Goal: Information Seeking & Learning: Learn about a topic

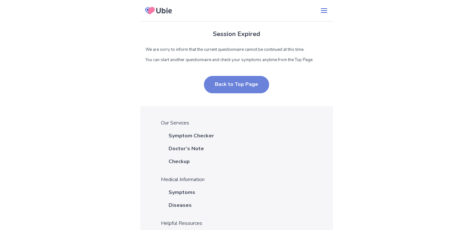
click at [243, 79] on button "Back to Top Page" at bounding box center [236, 84] width 65 height 17
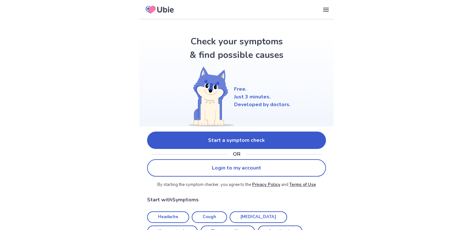
click at [167, 136] on link "Start a symptom check" at bounding box center [236, 139] width 179 height 17
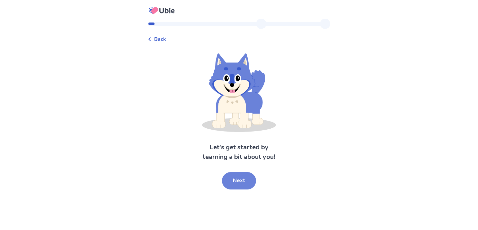
click at [238, 183] on button "Next" at bounding box center [239, 180] width 34 height 17
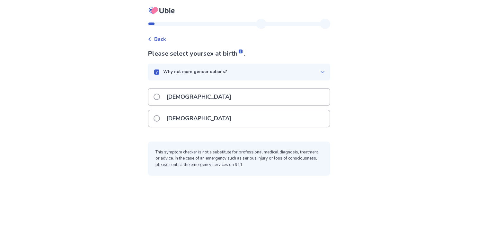
click at [160, 118] on span at bounding box center [157, 118] width 6 height 6
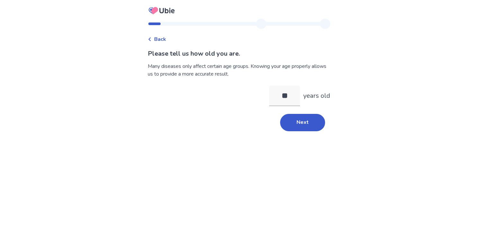
type input "**"
drag, startPoint x: 286, startPoint y: 136, endPoint x: 290, endPoint y: 133, distance: 4.3
click at [290, 133] on div "Back Please tell us how old you are. Many diseases only affect certain age grou…" at bounding box center [239, 78] width 193 height 118
click at [294, 124] on button "Next" at bounding box center [302, 122] width 45 height 17
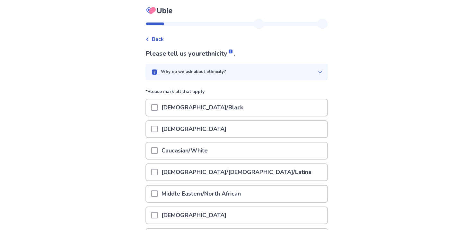
click at [156, 147] on span at bounding box center [154, 150] width 6 height 6
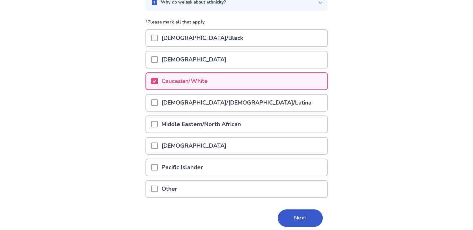
scroll to position [92, 0]
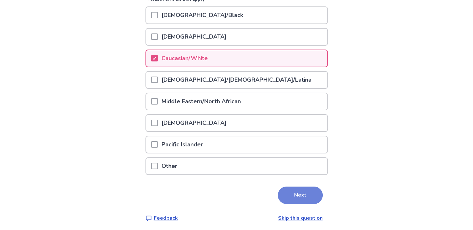
click at [297, 190] on button "Next" at bounding box center [300, 194] width 45 height 17
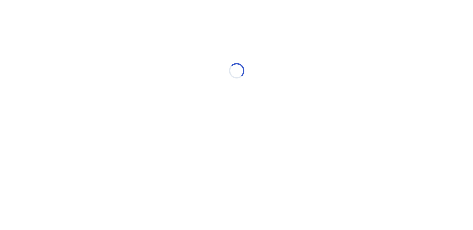
scroll to position [0, 0]
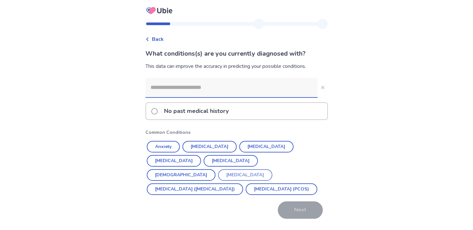
click at [254, 169] on button "Endometriosis" at bounding box center [245, 175] width 54 height 12
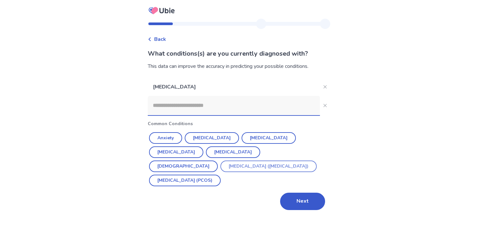
click at [280, 160] on button "Irritable Bowel Syndrome (IBS)" at bounding box center [268, 166] width 96 height 12
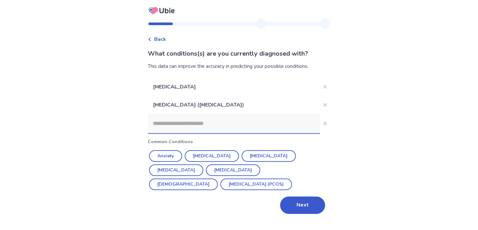
click at [191, 124] on input at bounding box center [234, 123] width 172 height 19
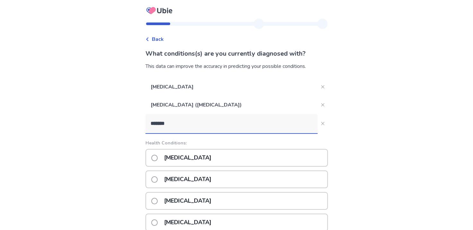
drag, startPoint x: 178, startPoint y: 122, endPoint x: 128, endPoint y: 123, distance: 50.5
click at [128, 123] on div "Back What conditions(s) are you currently diagnosed with? This data can improve…" at bounding box center [236, 175] width 473 height 351
type input "******"
click at [158, 156] on span at bounding box center [154, 158] width 6 height 6
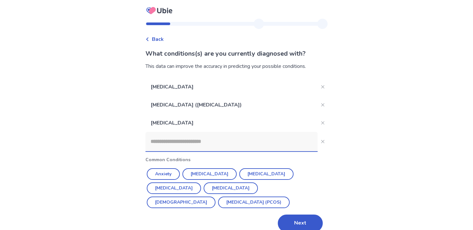
click at [161, 140] on input at bounding box center [232, 141] width 172 height 19
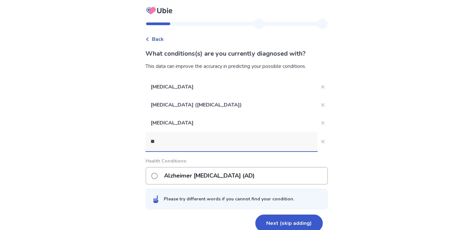
type input "***"
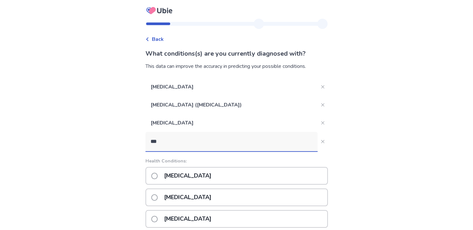
click at [167, 175] on p "Adenomyosis" at bounding box center [187, 175] width 55 height 16
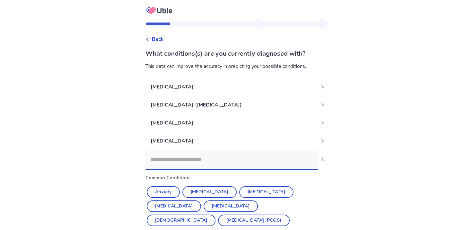
type input "*"
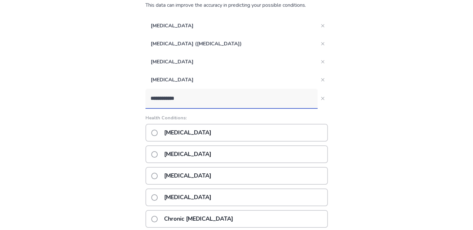
scroll to position [60, 0]
type input "**********"
click at [157, 150] on label "Chronic pain" at bounding box center [183, 155] width 64 height 16
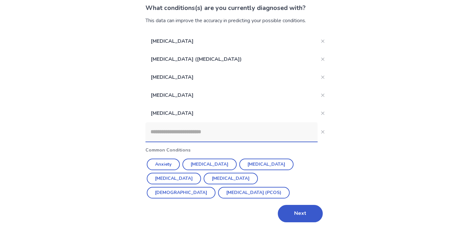
scroll to position [45, 0]
click at [189, 130] on input at bounding box center [232, 131] width 172 height 19
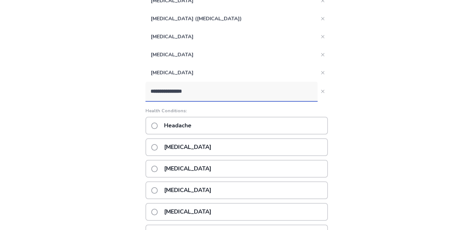
scroll to position [85, 0]
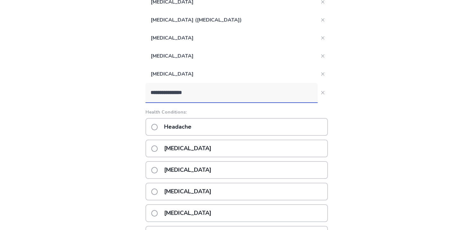
type input "**********"
click at [158, 126] on span at bounding box center [154, 127] width 6 height 6
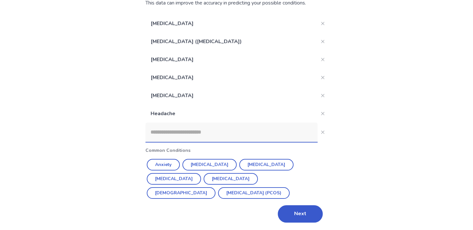
click at [180, 133] on input at bounding box center [232, 131] width 172 height 19
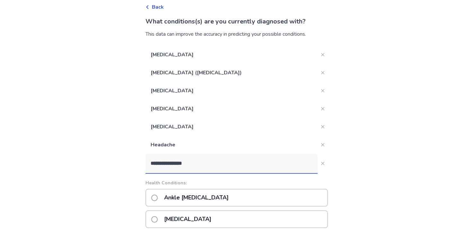
scroll to position [24, 0]
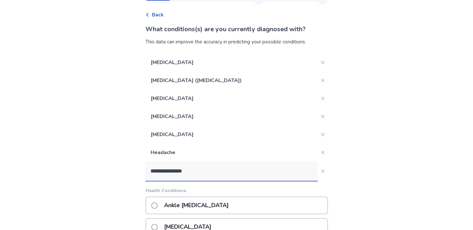
drag, startPoint x: 197, startPoint y: 175, endPoint x: 136, endPoint y: 177, distance: 61.4
click at [136, 177] on div "**********" at bounding box center [236, 219] width 473 height 487
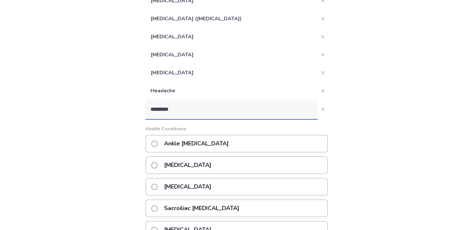
scroll to position [0, 0]
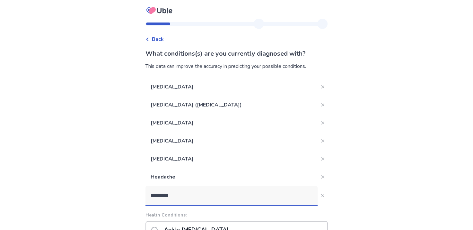
drag, startPoint x: 182, startPoint y: 193, endPoint x: 144, endPoint y: 193, distance: 37.9
type input "*"
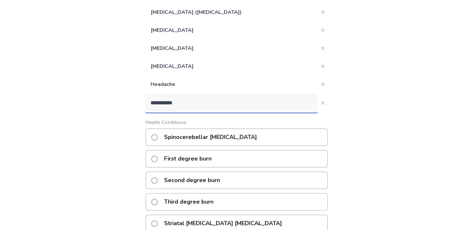
scroll to position [93, 0]
drag, startPoint x: 193, startPoint y: 99, endPoint x: 142, endPoint y: 102, distance: 51.2
click at [142, 102] on div "**********" at bounding box center [236, 129] width 473 height 444
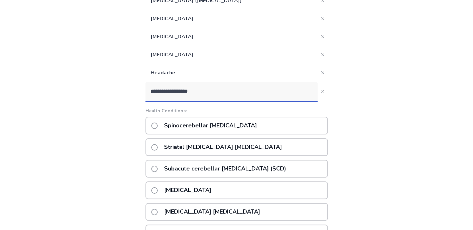
scroll to position [101, 0]
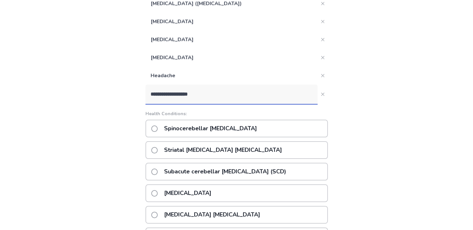
click at [385, 124] on div "**********" at bounding box center [236, 142] width 473 height 487
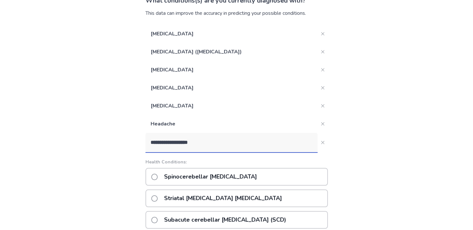
scroll to position [0, 0]
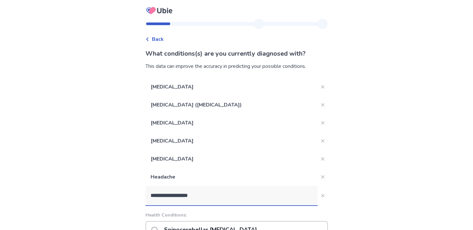
drag, startPoint x: 209, startPoint y: 194, endPoint x: 171, endPoint y: 194, distance: 38.2
click at [171, 194] on input "**********" at bounding box center [232, 195] width 172 height 19
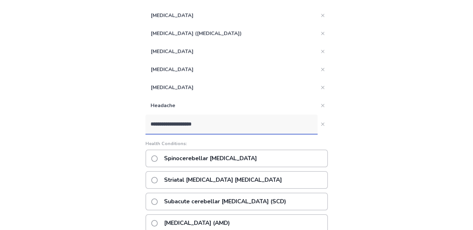
scroll to position [71, 0]
drag, startPoint x: 220, startPoint y: 130, endPoint x: 141, endPoint y: 144, distance: 79.6
click at [141, 144] on div "**********" at bounding box center [236, 172] width 473 height 487
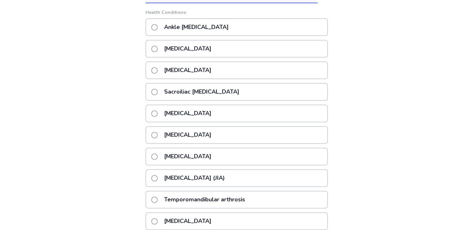
scroll to position [255, 0]
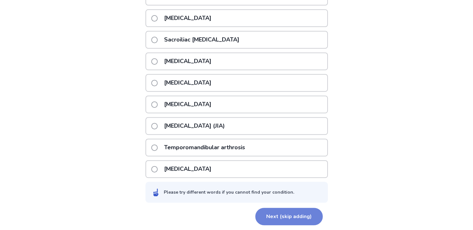
type input "*********"
click at [279, 212] on button "Next (skip adding)" at bounding box center [289, 216] width 67 height 17
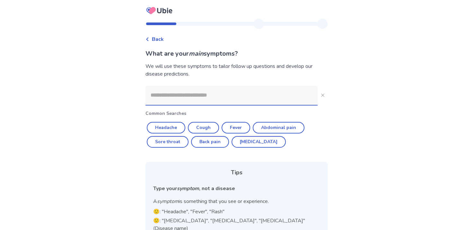
click at [185, 100] on input at bounding box center [232, 94] width 172 height 19
click at [164, 123] on button "Headache" at bounding box center [166, 128] width 39 height 12
type input "********"
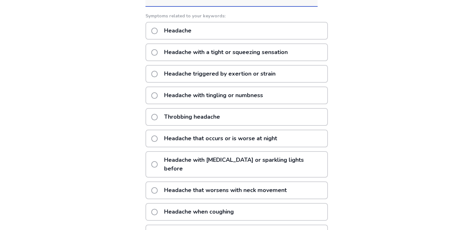
scroll to position [99, 0]
click at [157, 115] on span at bounding box center [154, 116] width 6 height 6
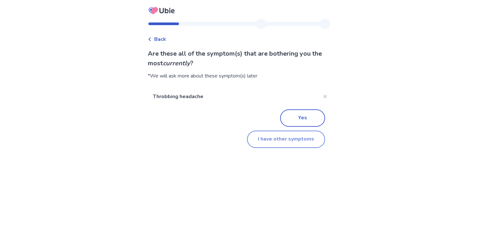
click at [260, 141] on button "I have other symptoms" at bounding box center [286, 138] width 78 height 17
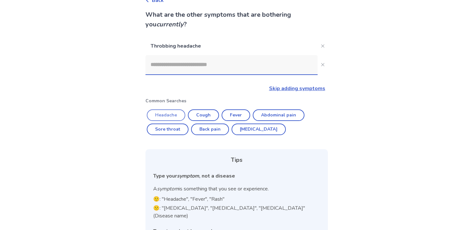
scroll to position [39, 0]
click at [211, 125] on button "Back pain" at bounding box center [210, 130] width 38 height 12
type input "*********"
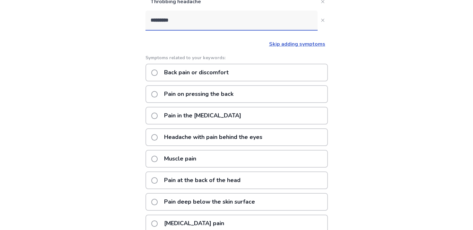
scroll to position [85, 0]
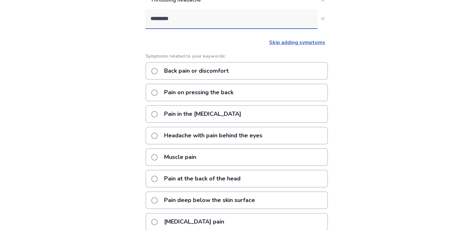
click at [156, 134] on span at bounding box center [154, 135] width 6 height 6
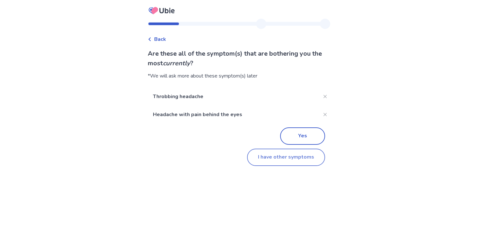
click at [266, 149] on button "I have other symptoms" at bounding box center [286, 156] width 78 height 17
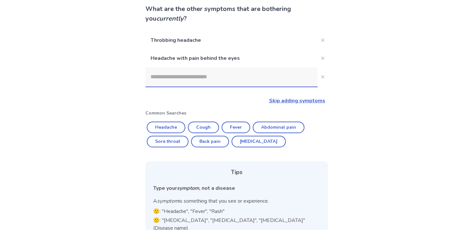
scroll to position [44, 0]
click at [178, 79] on input at bounding box center [232, 77] width 172 height 19
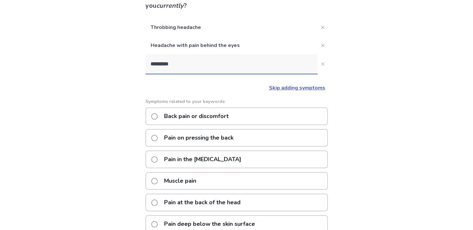
scroll to position [58, 0]
type input "*********"
click at [158, 113] on span at bounding box center [154, 116] width 6 height 6
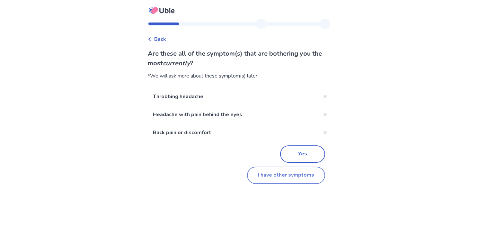
click at [268, 169] on button "I have other symptoms" at bounding box center [286, 174] width 78 height 17
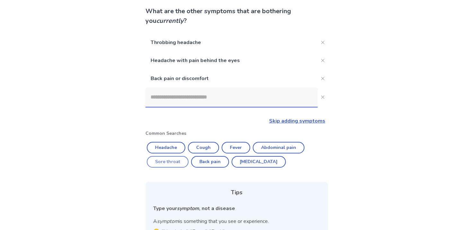
scroll to position [39, 0]
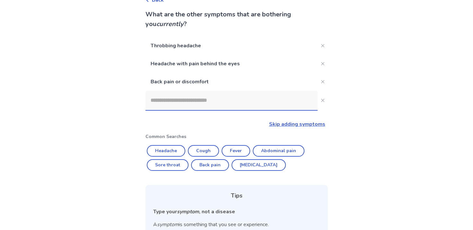
click at [170, 102] on input at bounding box center [232, 100] width 172 height 19
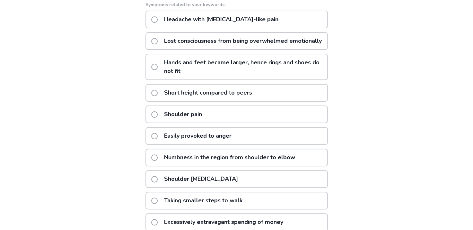
scroll to position [172, 0]
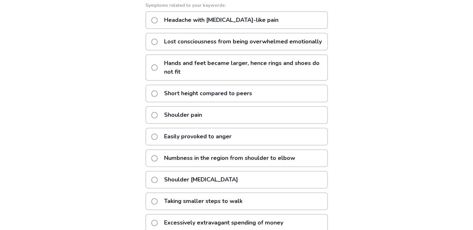
type input "******"
click at [158, 204] on span at bounding box center [154, 201] width 6 height 6
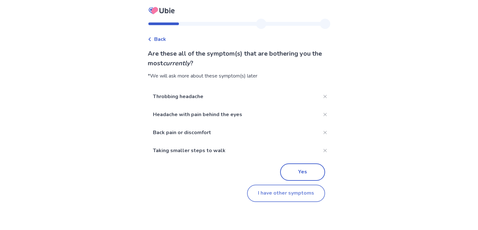
click at [260, 198] on button "I have other symptoms" at bounding box center [286, 192] width 78 height 17
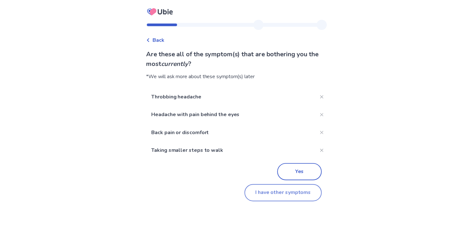
scroll to position [131, 0]
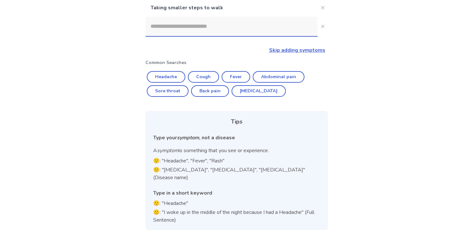
click at [194, 24] on input at bounding box center [232, 26] width 172 height 19
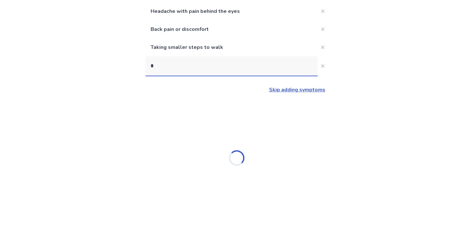
scroll to position [91, 0]
type input "*"
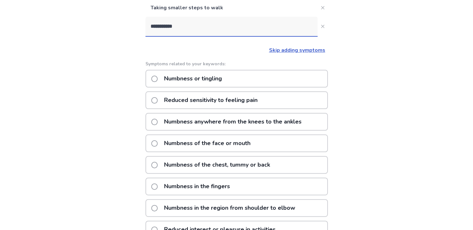
type input "**********"
click at [156, 76] on span at bounding box center [154, 79] width 6 height 6
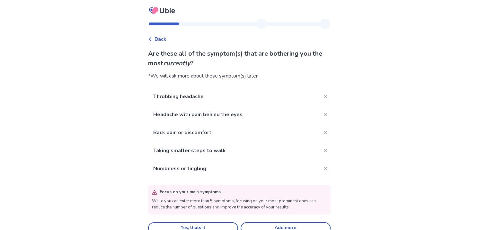
scroll to position [11, 0]
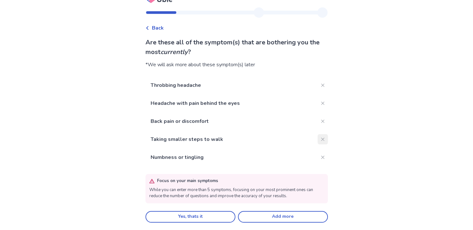
click at [322, 141] on button "Close" at bounding box center [323, 139] width 10 height 10
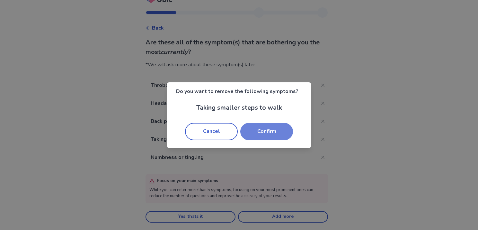
click at [266, 133] on button "Confirm" at bounding box center [266, 131] width 53 height 17
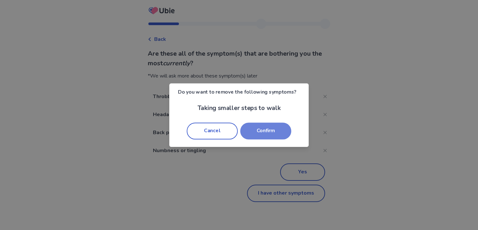
scroll to position [0, 0]
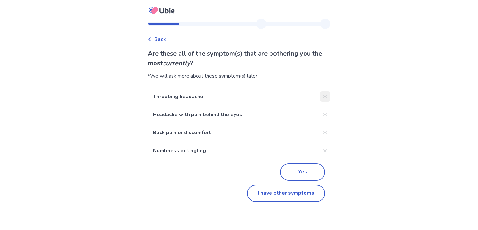
click at [324, 95] on icon "Close" at bounding box center [325, 96] width 3 height 3
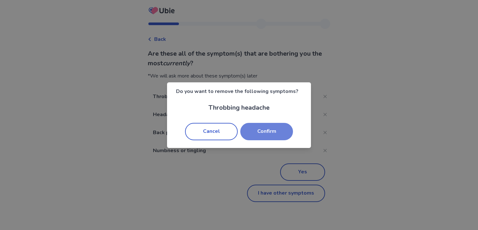
click at [277, 131] on button "Confirm" at bounding box center [266, 131] width 53 height 17
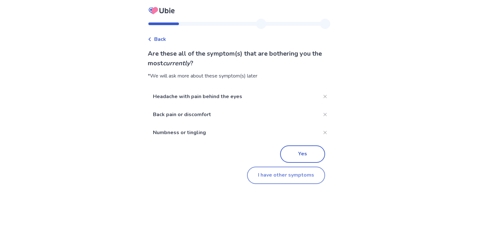
click at [263, 172] on button "I have other symptoms" at bounding box center [286, 174] width 78 height 17
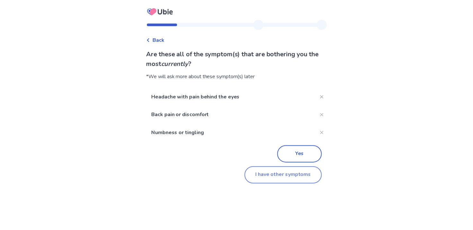
scroll to position [113, 0]
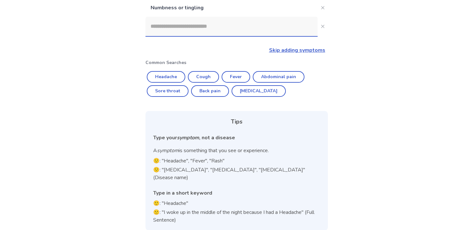
click at [171, 25] on input at bounding box center [232, 26] width 172 height 19
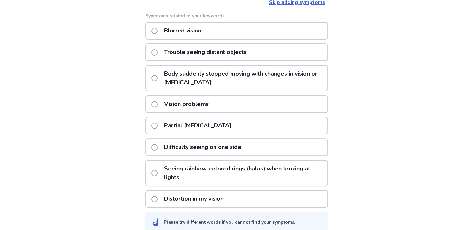
scroll to position [169, 0]
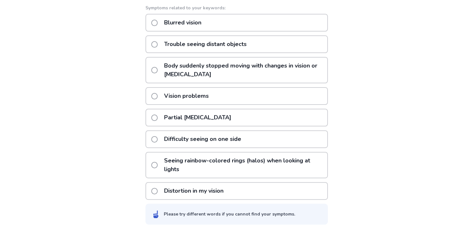
type input "**********"
click at [158, 95] on span at bounding box center [154, 96] width 6 height 6
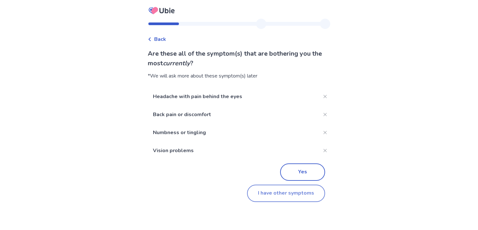
click at [285, 193] on button "I have other symptoms" at bounding box center [286, 192] width 78 height 17
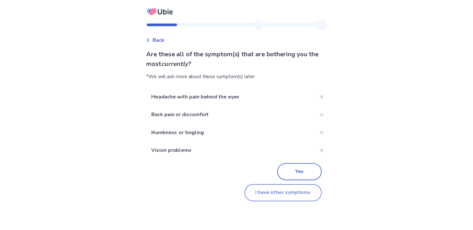
scroll to position [131, 0]
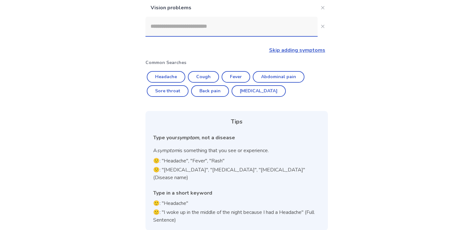
click at [167, 27] on input at bounding box center [232, 26] width 172 height 19
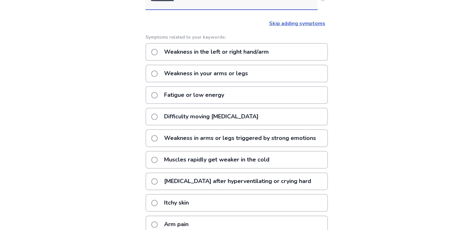
scroll to position [157, 0]
type input "**********"
click at [160, 92] on label "Fatigue or low energy" at bounding box center [189, 95] width 77 height 16
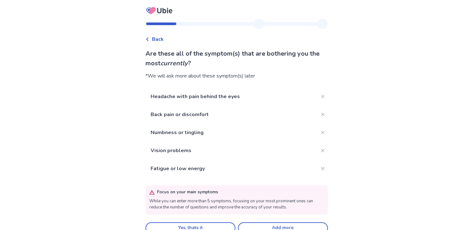
scroll to position [11, 0]
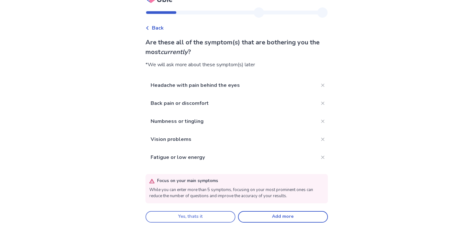
click at [226, 212] on button "Yes, thats it" at bounding box center [191, 217] width 90 height 12
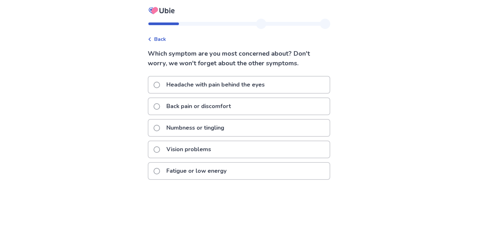
click at [162, 123] on label "Numbness or tingling" at bounding box center [191, 128] width 75 height 16
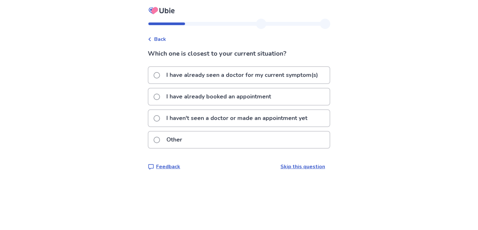
click at [159, 116] on span at bounding box center [157, 118] width 6 height 6
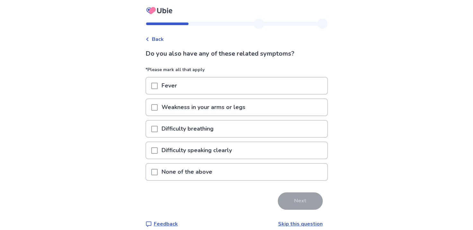
click at [149, 38] on icon at bounding box center [148, 39] width 4 height 4
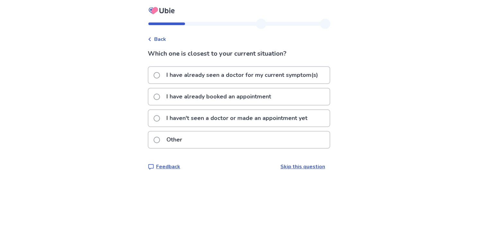
click at [160, 74] on span at bounding box center [157, 75] width 6 height 6
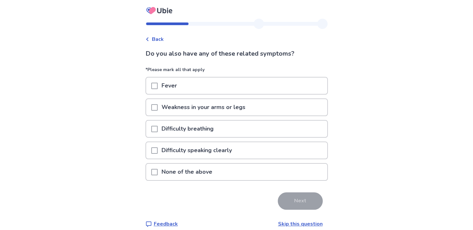
click at [177, 125] on p "Difficulty breathing" at bounding box center [188, 129] width 60 height 16
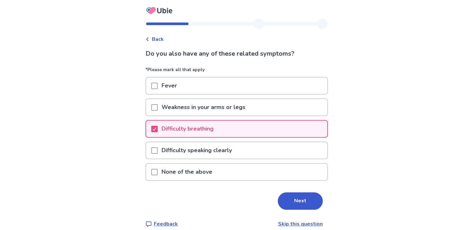
click at [158, 105] on span at bounding box center [154, 107] width 6 height 6
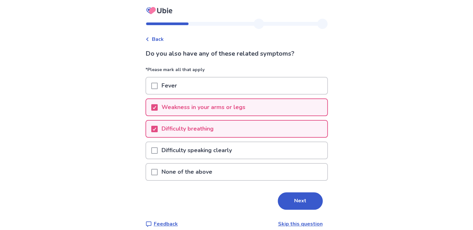
click at [158, 150] on span at bounding box center [154, 150] width 6 height 6
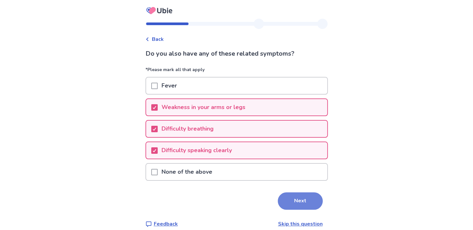
click at [301, 196] on button "Next" at bounding box center [300, 200] width 45 height 17
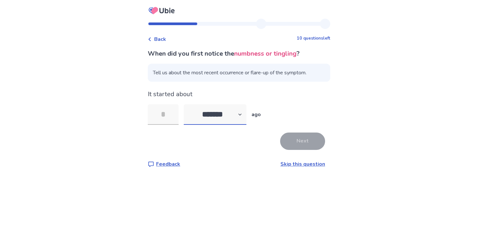
click at [238, 112] on select "******* ****** ******* ******** *******" at bounding box center [215, 114] width 63 height 21
select select "*"
click at [188, 104] on select "******* ****** ******* ******** *******" at bounding box center [215, 114] width 63 height 21
click at [172, 110] on input "tel" at bounding box center [163, 114] width 31 height 21
type input "**"
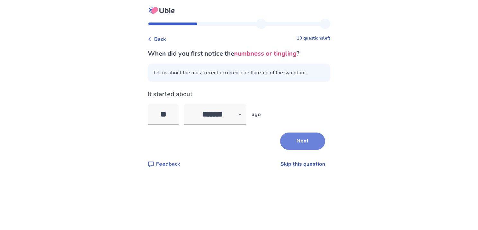
click at [297, 139] on button "Next" at bounding box center [302, 140] width 45 height 17
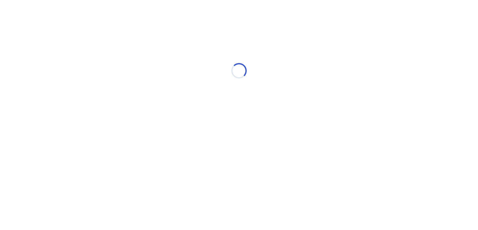
select select "*"
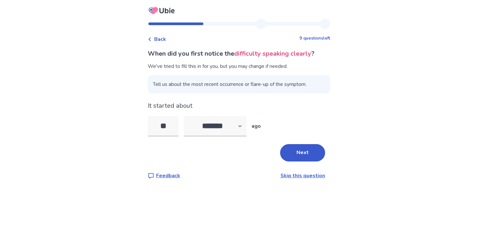
drag, startPoint x: 176, startPoint y: 125, endPoint x: 148, endPoint y: 131, distance: 28.5
click at [148, 131] on div "Back 9 questions left When did you first notice the difficulty speaking clearly…" at bounding box center [239, 104] width 193 height 171
drag, startPoint x: 168, startPoint y: 127, endPoint x: 161, endPoint y: 126, distance: 6.8
click at [161, 126] on input "*" at bounding box center [163, 126] width 31 height 21
click at [175, 121] on input "*" at bounding box center [163, 126] width 31 height 21
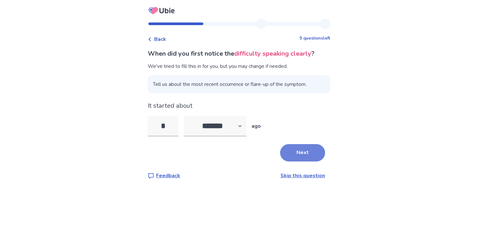
type input "*"
click at [301, 151] on button "Next" at bounding box center [302, 152] width 45 height 17
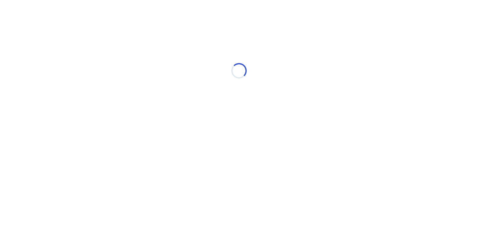
select select "*"
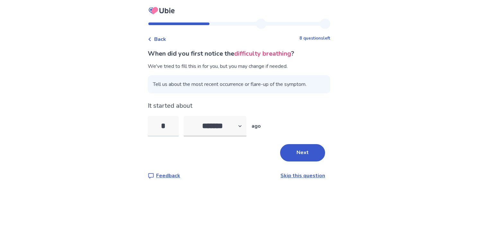
drag, startPoint x: 174, startPoint y: 120, endPoint x: 154, endPoint y: 123, distance: 20.8
click at [154, 123] on input "*" at bounding box center [163, 126] width 31 height 21
type input "*"
click at [247, 123] on select "******* ****** ******* ******** *******" at bounding box center [215, 126] width 63 height 21
select select "*"
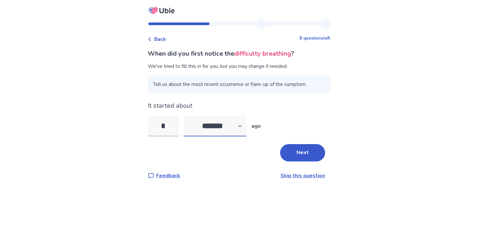
click at [188, 116] on select "******* ****** ******* ******** *******" at bounding box center [215, 126] width 63 height 21
click at [291, 152] on button "Next" at bounding box center [302, 152] width 45 height 17
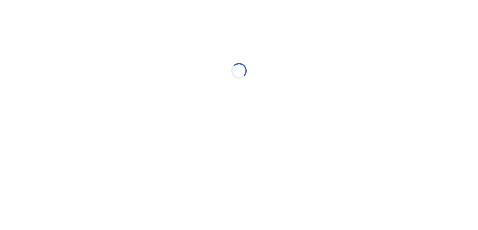
select select "*"
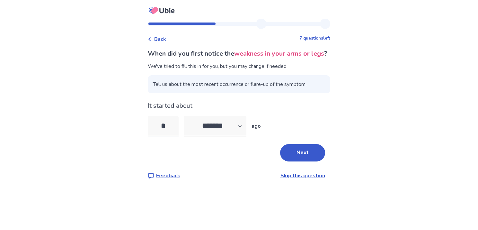
drag, startPoint x: 172, startPoint y: 136, endPoint x: 163, endPoint y: 135, distance: 9.1
click at [163, 135] on input "*" at bounding box center [163, 126] width 31 height 21
type input "*"
click at [233, 134] on select "******* ****** ******* ******** *******" at bounding box center [215, 126] width 63 height 21
select select "*"
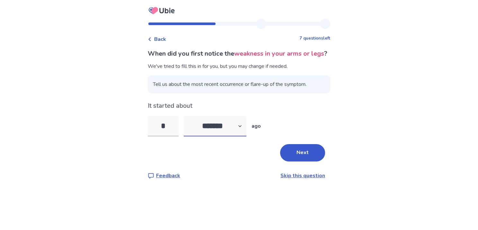
click at [188, 125] on select "******* ****** ******* ******** *******" at bounding box center [215, 126] width 63 height 21
click at [295, 161] on button "Next" at bounding box center [302, 152] width 45 height 17
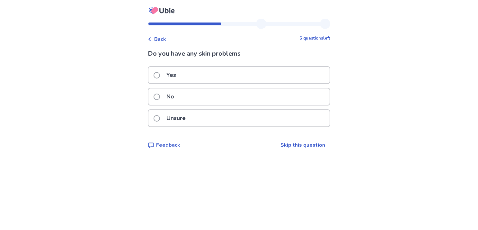
click at [159, 97] on span at bounding box center [157, 97] width 6 height 6
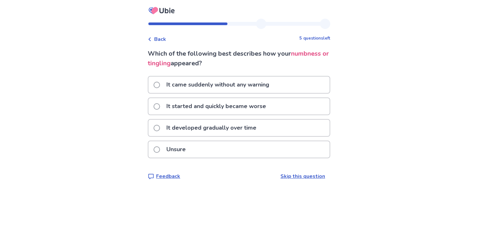
click at [160, 126] on span at bounding box center [157, 128] width 6 height 6
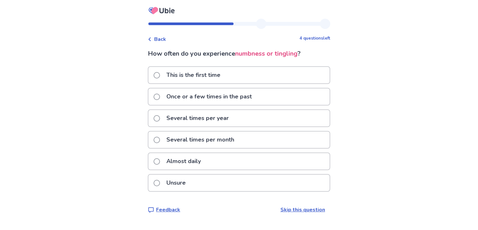
click at [159, 159] on span at bounding box center [157, 161] width 6 height 6
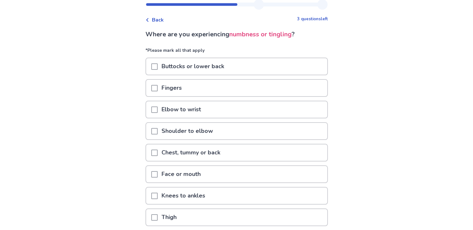
scroll to position [18, 0]
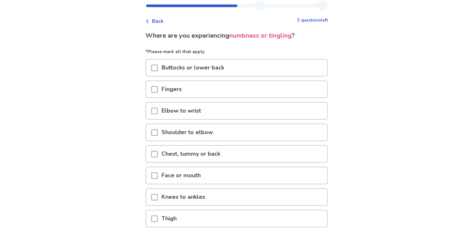
click at [158, 68] on span at bounding box center [154, 68] width 6 height 6
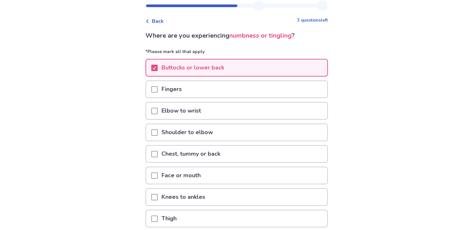
click at [158, 88] on span at bounding box center [154, 89] width 6 height 6
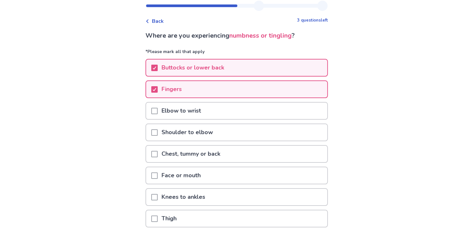
click at [158, 110] on span at bounding box center [154, 111] width 6 height 6
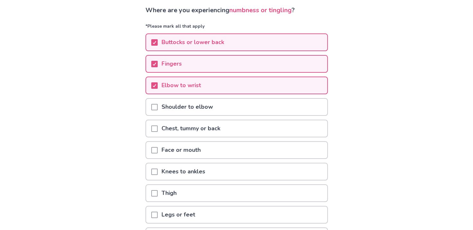
scroll to position [44, 0]
click at [158, 126] on span at bounding box center [154, 128] width 6 height 6
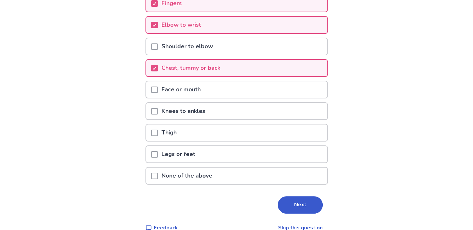
scroll to position [113, 0]
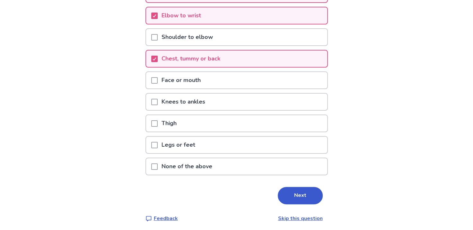
click at [157, 142] on span at bounding box center [154, 145] width 6 height 6
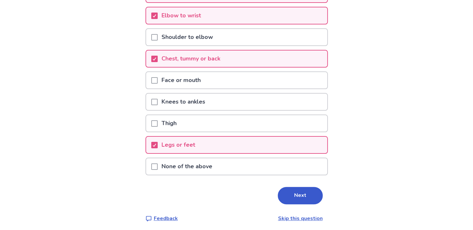
click at [157, 101] on span at bounding box center [154, 102] width 6 height 6
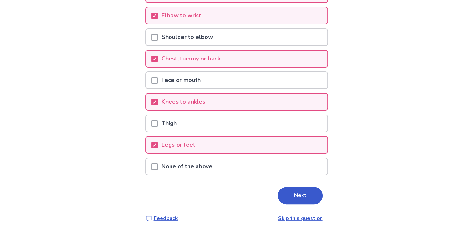
click at [158, 121] on span at bounding box center [154, 123] width 6 height 6
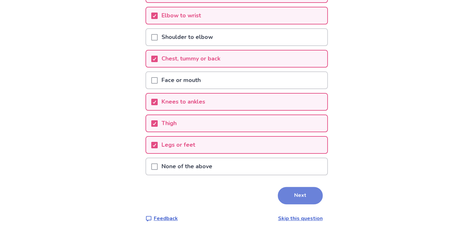
click at [292, 189] on button "Next" at bounding box center [300, 195] width 45 height 17
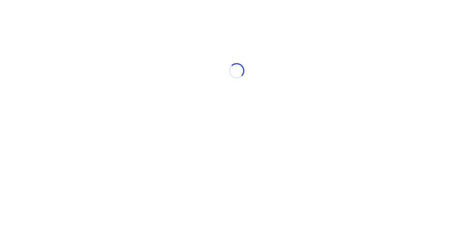
scroll to position [0, 0]
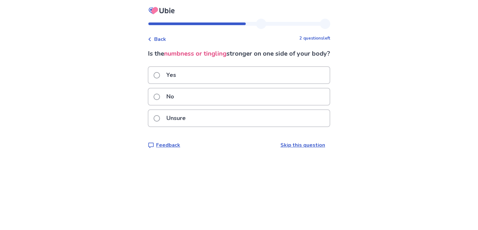
click at [160, 78] on span at bounding box center [157, 75] width 6 height 6
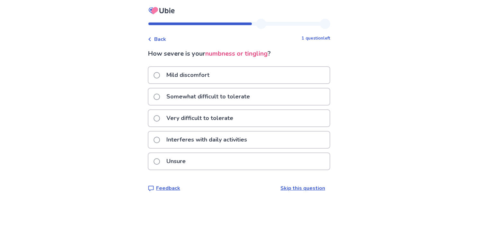
click at [159, 96] on span at bounding box center [157, 97] width 6 height 6
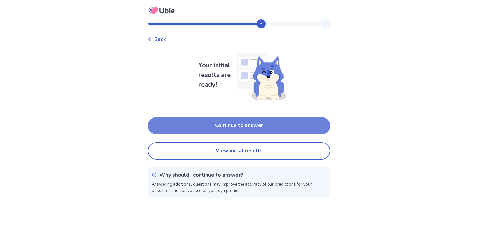
click at [210, 124] on button "Continue to answer" at bounding box center [239, 125] width 183 height 17
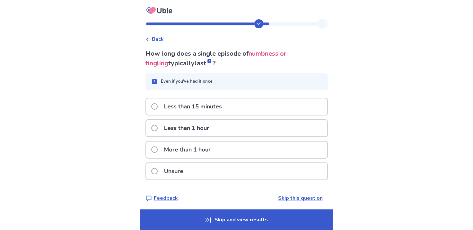
click at [157, 146] on span at bounding box center [154, 149] width 6 height 6
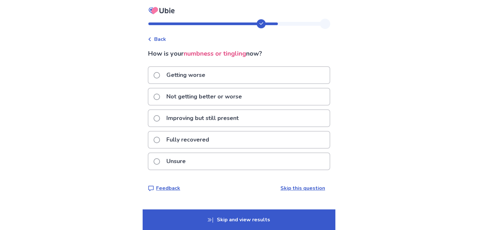
click at [159, 74] on span at bounding box center [157, 75] width 6 height 6
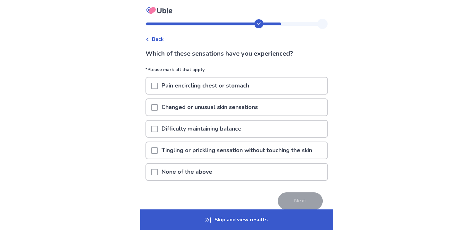
click at [157, 86] on span at bounding box center [154, 86] width 6 height 6
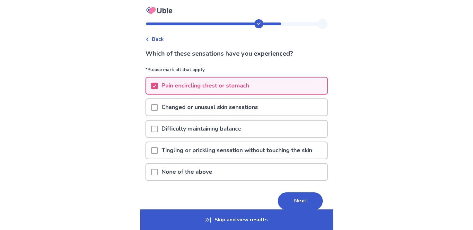
click at [158, 129] on span at bounding box center [154, 129] width 6 height 6
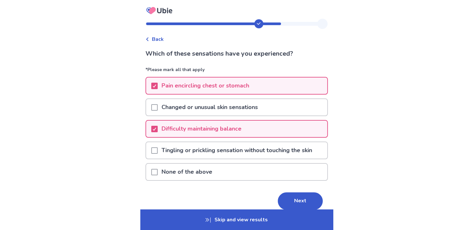
click at [158, 148] on span at bounding box center [154, 150] width 6 height 6
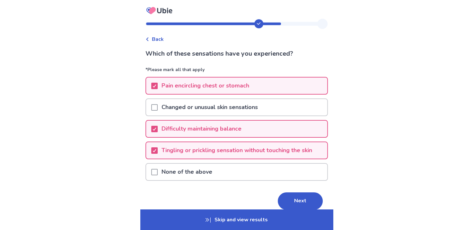
click at [158, 104] on span at bounding box center [154, 107] width 6 height 6
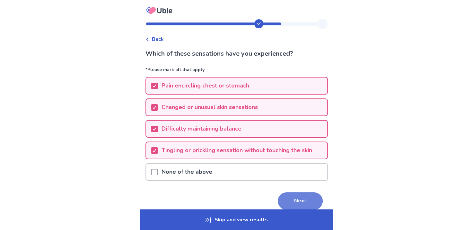
click at [299, 193] on button "Next" at bounding box center [300, 200] width 45 height 17
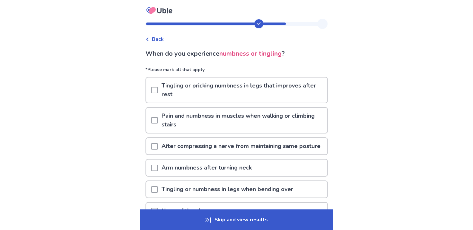
click at [157, 121] on span at bounding box center [154, 120] width 6 height 6
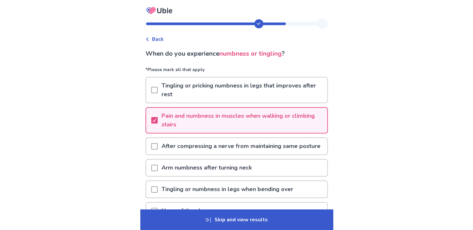
click at [158, 147] on span at bounding box center [154, 146] width 6 height 6
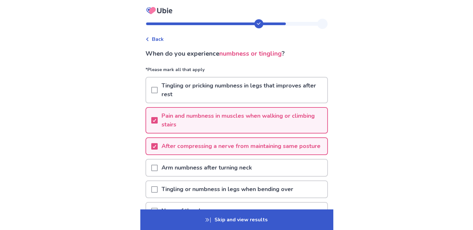
click at [158, 171] on span at bounding box center [154, 168] width 6 height 6
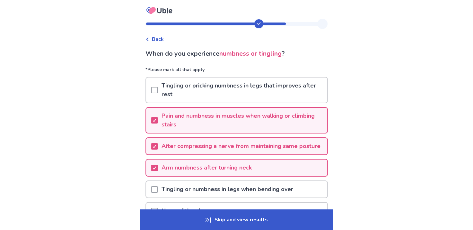
click at [158, 193] on span at bounding box center [154, 189] width 6 height 6
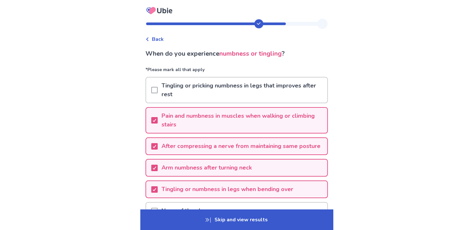
scroll to position [75, 0]
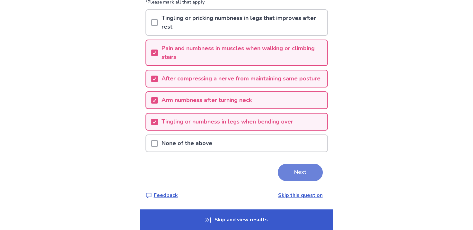
click at [300, 169] on button "Next" at bounding box center [300, 172] width 45 height 17
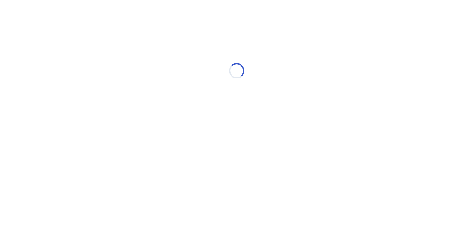
scroll to position [0, 0]
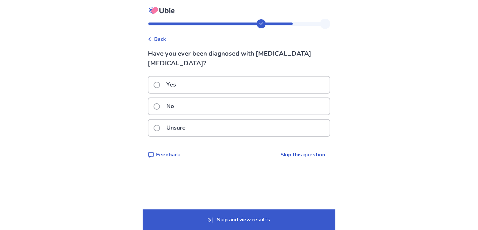
click at [160, 103] on span at bounding box center [157, 106] width 6 height 6
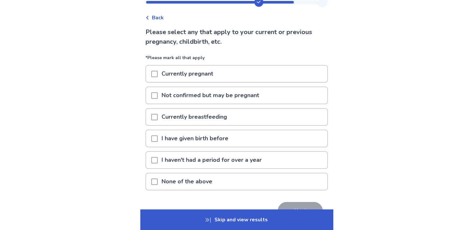
scroll to position [22, 0]
click at [157, 133] on div at bounding box center [154, 138] width 6 height 16
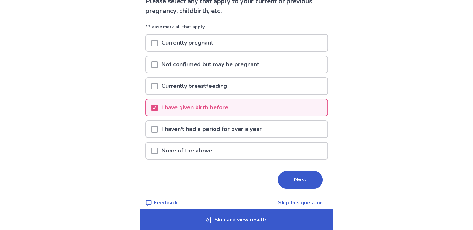
scroll to position [53, 0]
click at [291, 181] on button "Next" at bounding box center [300, 179] width 45 height 17
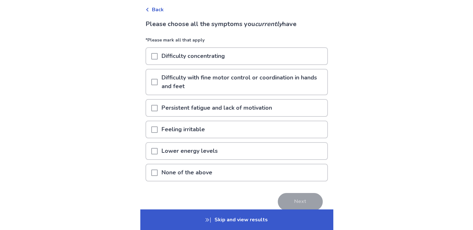
scroll to position [30, 0]
click at [156, 79] on span at bounding box center [154, 81] width 6 height 6
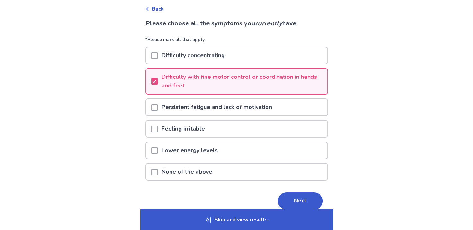
click at [158, 106] on span at bounding box center [154, 107] width 6 height 6
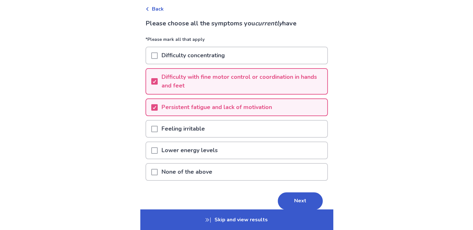
click at [158, 123] on div at bounding box center [154, 129] width 6 height 16
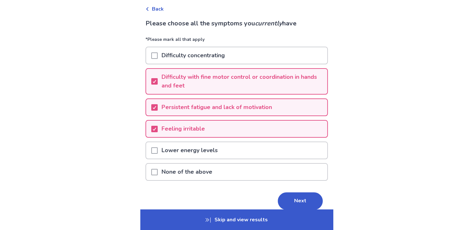
click at [158, 149] on span at bounding box center [154, 150] width 6 height 6
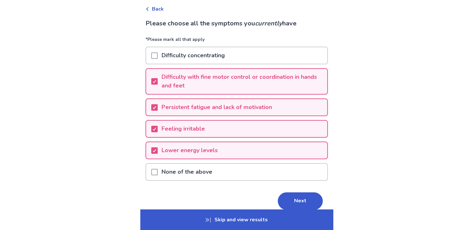
click at [157, 56] on span at bounding box center [154, 55] width 6 height 6
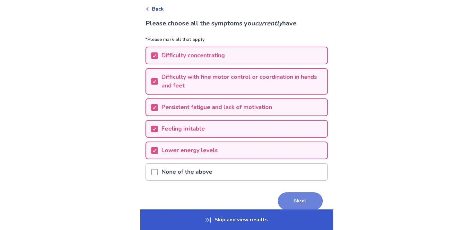
click at [290, 200] on button "Next" at bounding box center [300, 200] width 45 height 17
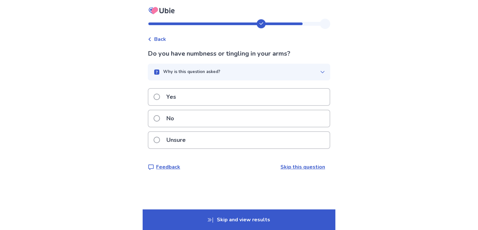
click at [160, 94] on span at bounding box center [157, 97] width 6 height 6
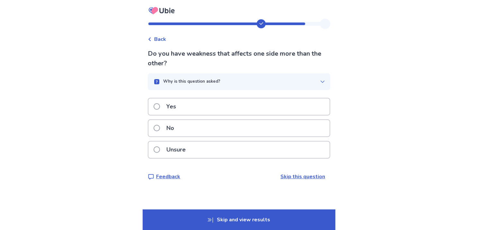
click at [159, 104] on span at bounding box center [157, 106] width 6 height 6
click at [160, 106] on span at bounding box center [157, 106] width 6 height 6
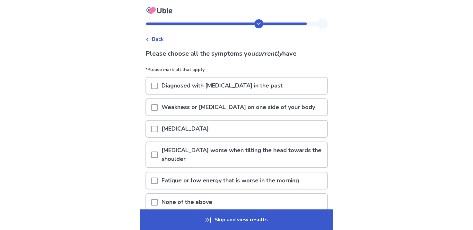
click at [158, 108] on span at bounding box center [154, 107] width 6 height 6
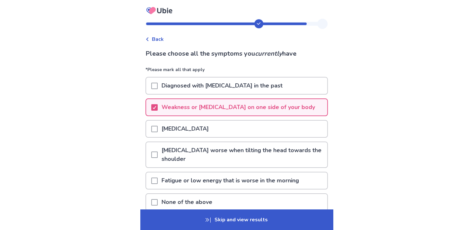
click at [158, 152] on span at bounding box center [154, 154] width 6 height 6
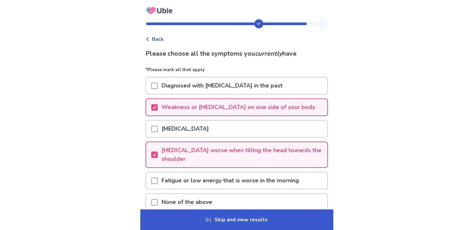
click at [158, 178] on span at bounding box center [154, 180] width 6 height 6
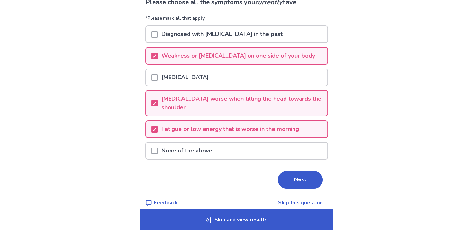
scroll to position [52, 0]
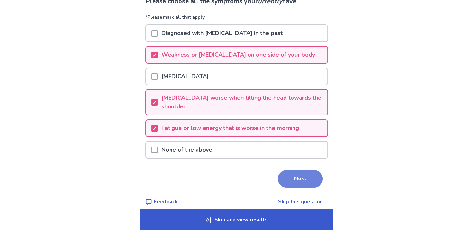
click at [294, 178] on button "Next" at bounding box center [300, 178] width 45 height 17
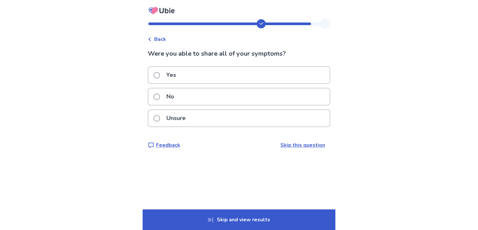
click at [160, 94] on span at bounding box center [157, 97] width 6 height 6
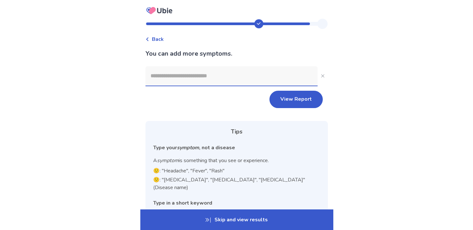
click at [180, 74] on input at bounding box center [232, 75] width 172 height 19
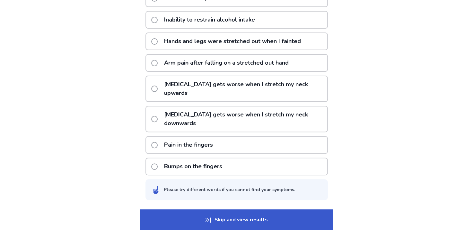
scroll to position [180, 0]
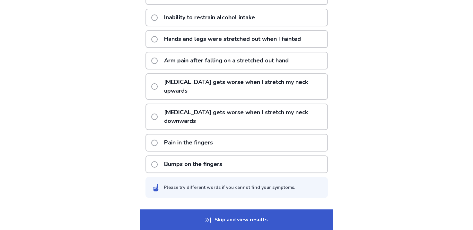
type input "**********"
click at [158, 139] on span at bounding box center [154, 142] width 6 height 6
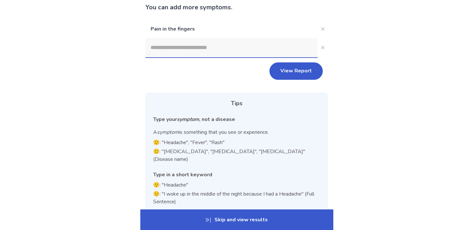
scroll to position [0, 0]
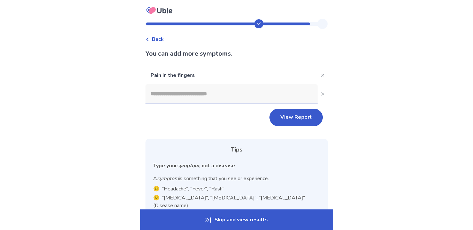
click at [169, 95] on input at bounding box center [232, 93] width 172 height 19
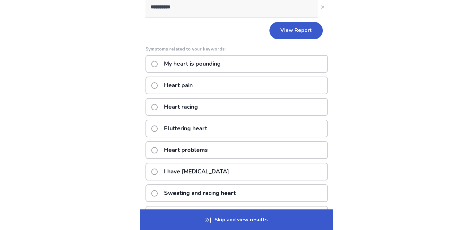
scroll to position [87, 0]
type input "**********"
click at [158, 125] on span at bounding box center [154, 128] width 6 height 6
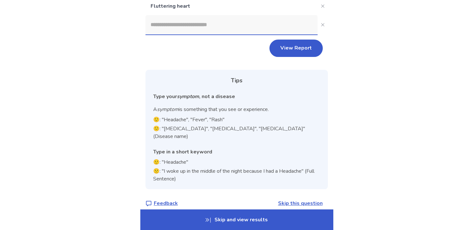
scroll to position [87, 0]
click at [180, 29] on input at bounding box center [232, 24] width 172 height 19
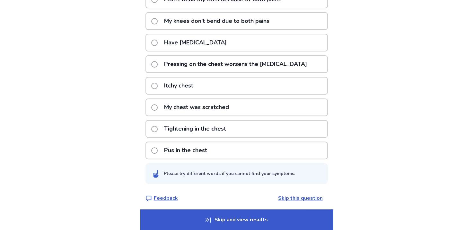
scroll to position [212, 0]
type input "**********"
click at [162, 41] on label "Have chest pain" at bounding box center [190, 42] width 79 height 16
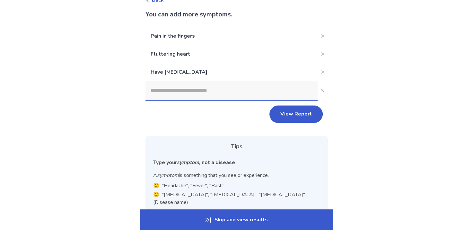
scroll to position [39, 0]
click at [170, 88] on input at bounding box center [232, 91] width 172 height 19
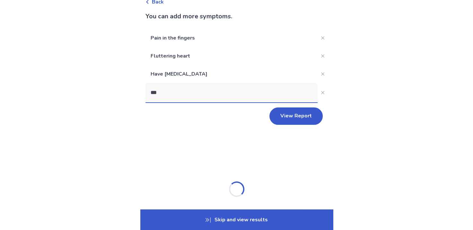
type input "****"
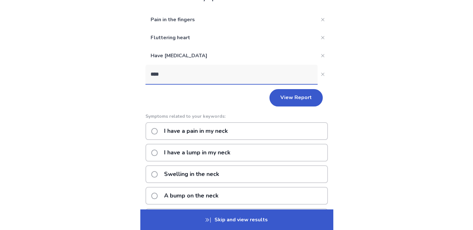
scroll to position [31, 0]
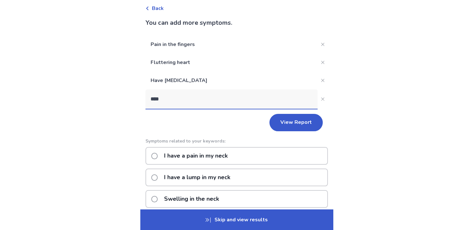
drag, startPoint x: 189, startPoint y: 94, endPoint x: 150, endPoint y: 101, distance: 39.3
click at [150, 101] on input "****" at bounding box center [232, 98] width 172 height 19
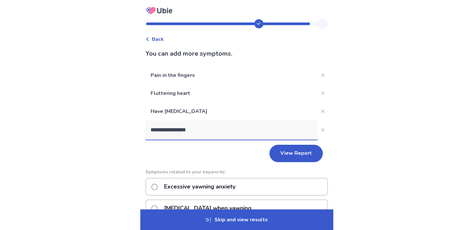
scroll to position [0, 0]
drag, startPoint x: 180, startPoint y: 130, endPoint x: 133, endPoint y: 121, distance: 48.0
click at [133, 121] on div "**********" at bounding box center [236, 231] width 473 height 463
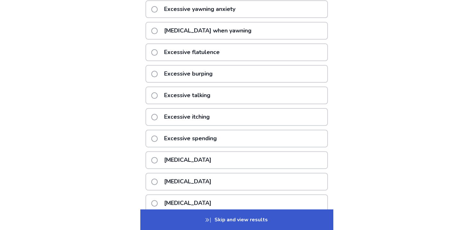
scroll to position [178, 0]
type input "**********"
click at [156, 157] on span at bounding box center [154, 160] width 6 height 6
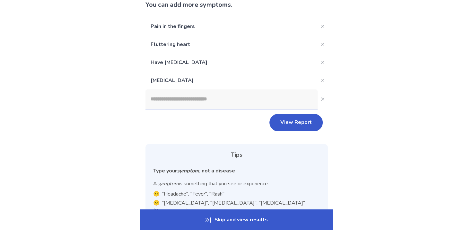
scroll to position [48, 0]
click at [165, 97] on input at bounding box center [232, 99] width 172 height 19
type input "*"
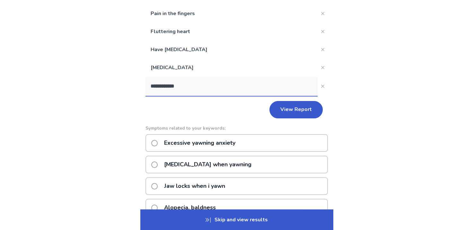
scroll to position [61, 0]
drag, startPoint x: 199, startPoint y: 81, endPoint x: 162, endPoint y: 82, distance: 37.3
click at [162, 82] on input "**********" at bounding box center [232, 86] width 172 height 19
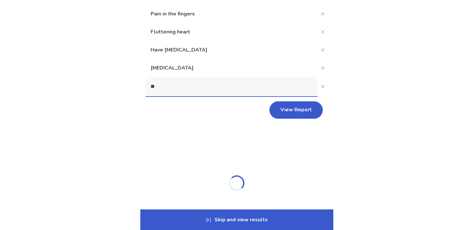
type input "*"
type input "****"
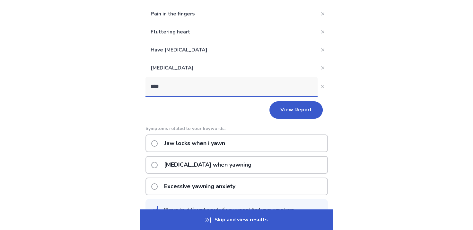
scroll to position [99, 0]
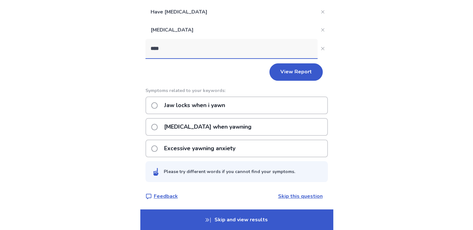
drag, startPoint x: 180, startPoint y: 49, endPoint x: 156, endPoint y: 49, distance: 24.4
click at [156, 49] on input "****" at bounding box center [232, 48] width 172 height 19
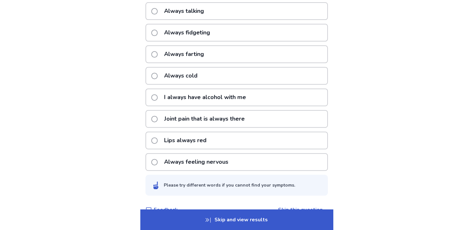
scroll to position [237, 0]
type input "**********"
click at [158, 116] on span at bounding box center [154, 119] width 6 height 6
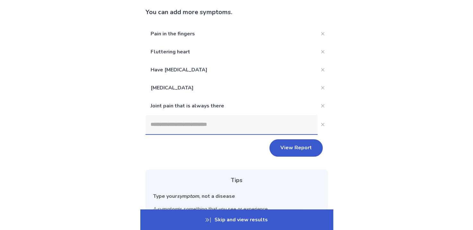
scroll to position [41, 0]
click at [286, 151] on button "View Report" at bounding box center [296, 147] width 53 height 17
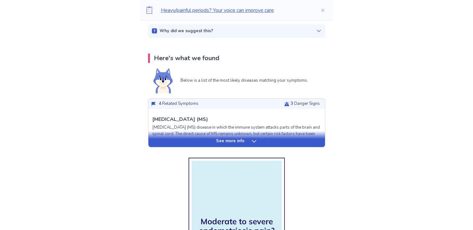
scroll to position [139, 0]
click at [180, 139] on div "See more info" at bounding box center [236, 141] width 177 height 6
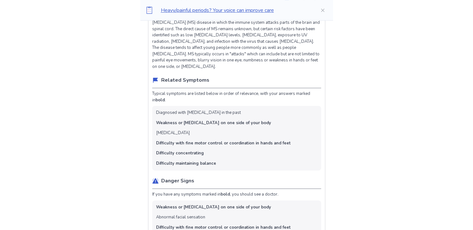
scroll to position [243, 0]
